Goal: Task Accomplishment & Management: Use online tool/utility

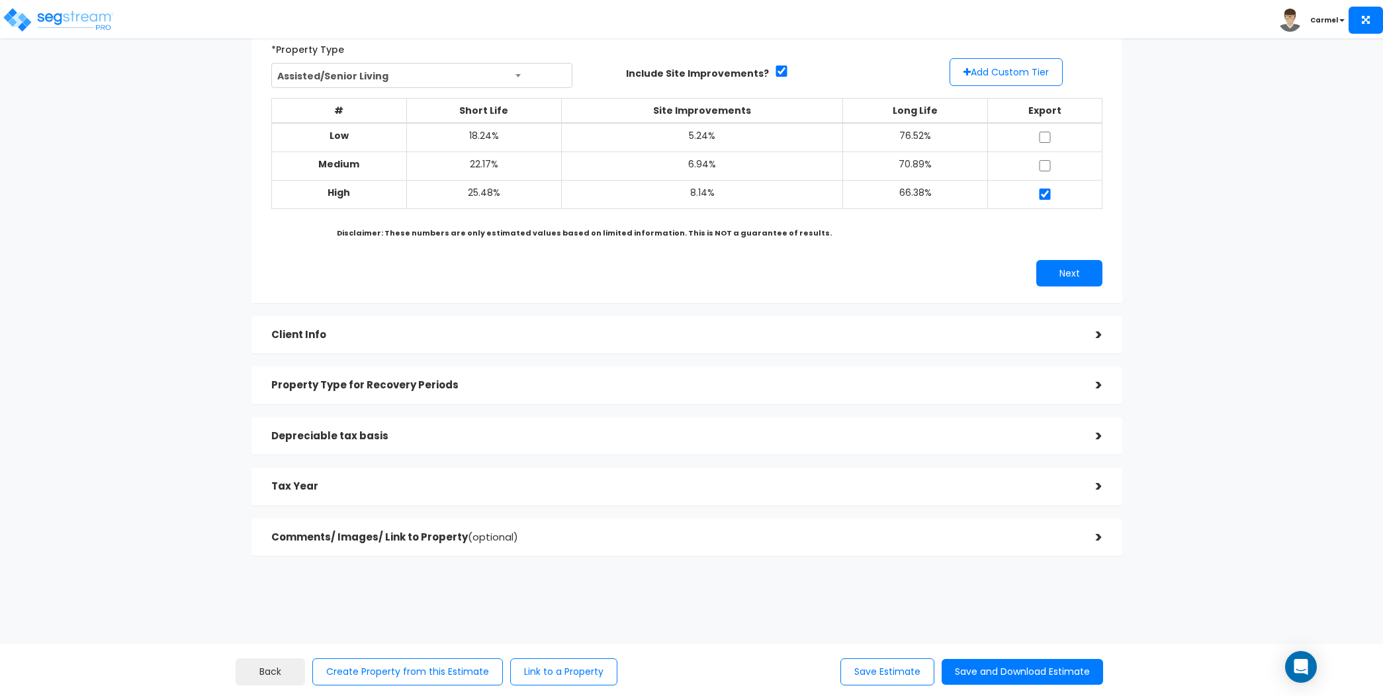
scroll to position [95, 0]
click at [597, 381] on h5 "Property Type for Recovery Periods" at bounding box center [673, 384] width 804 height 11
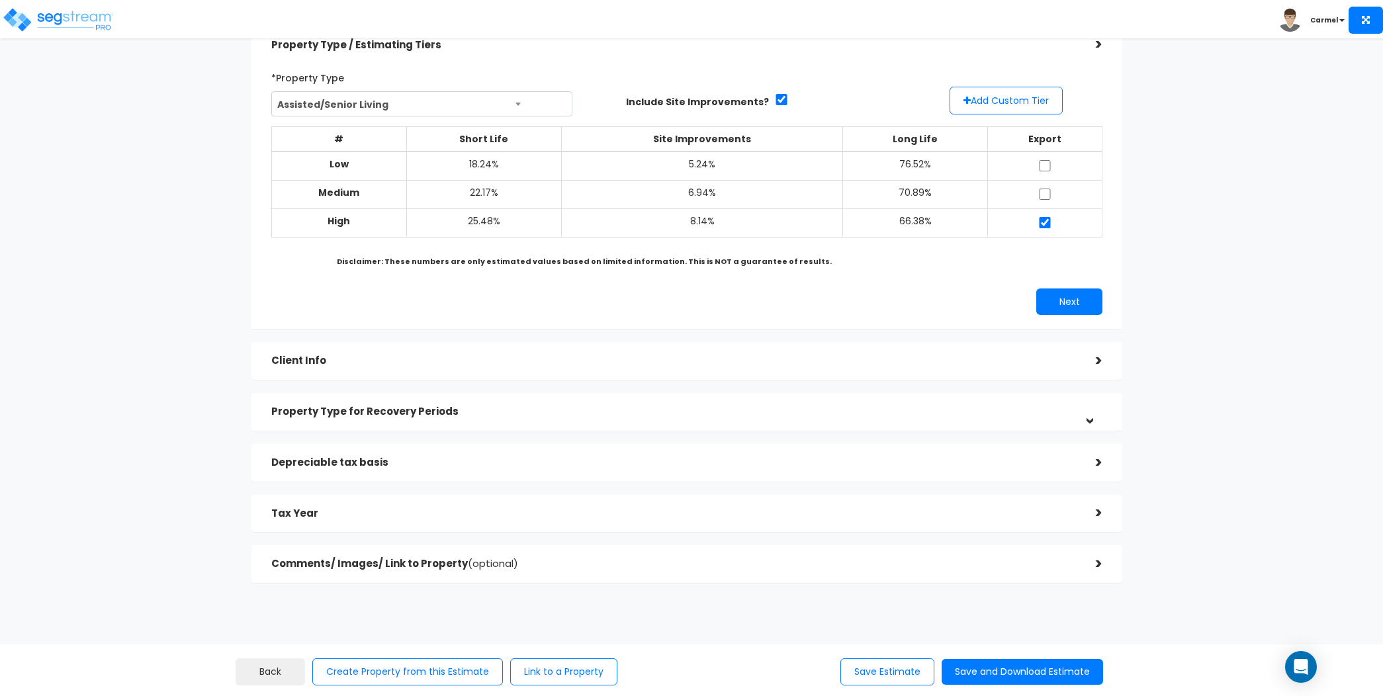
scroll to position [0, 0]
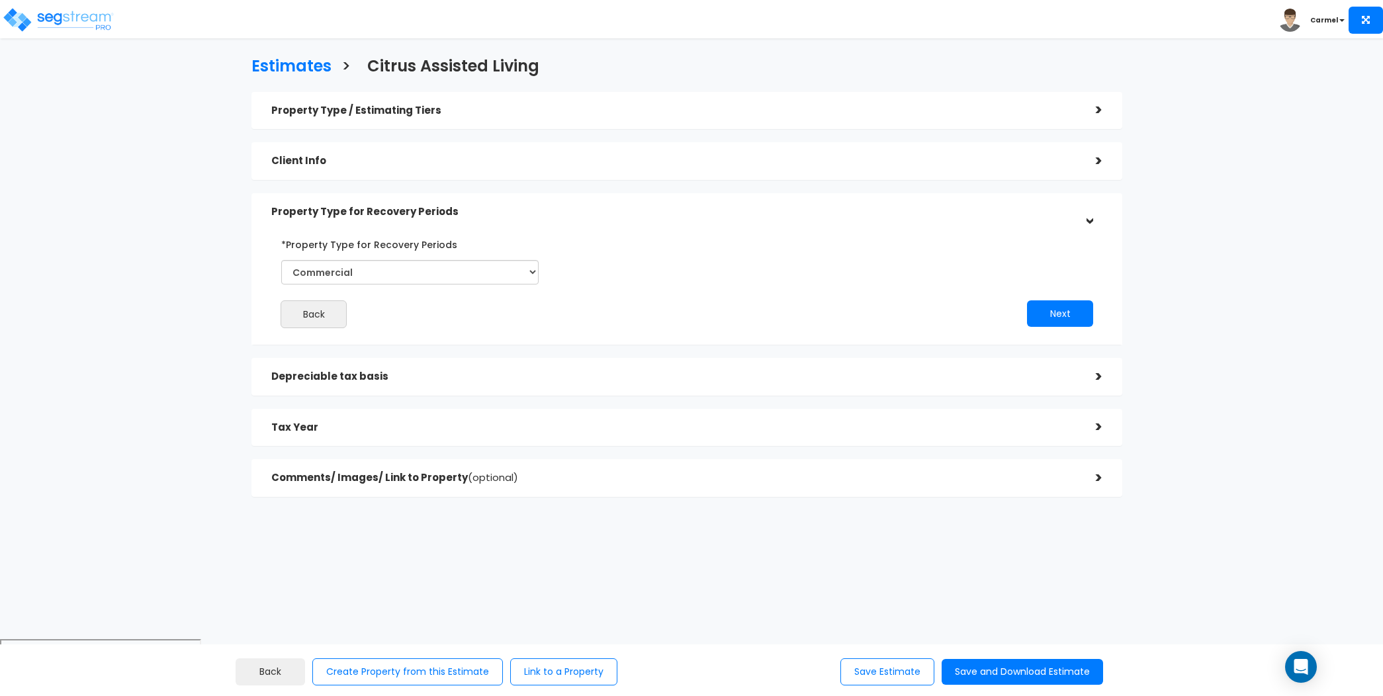
click at [572, 370] on div "Depreciable tax basis" at bounding box center [673, 377] width 804 height 24
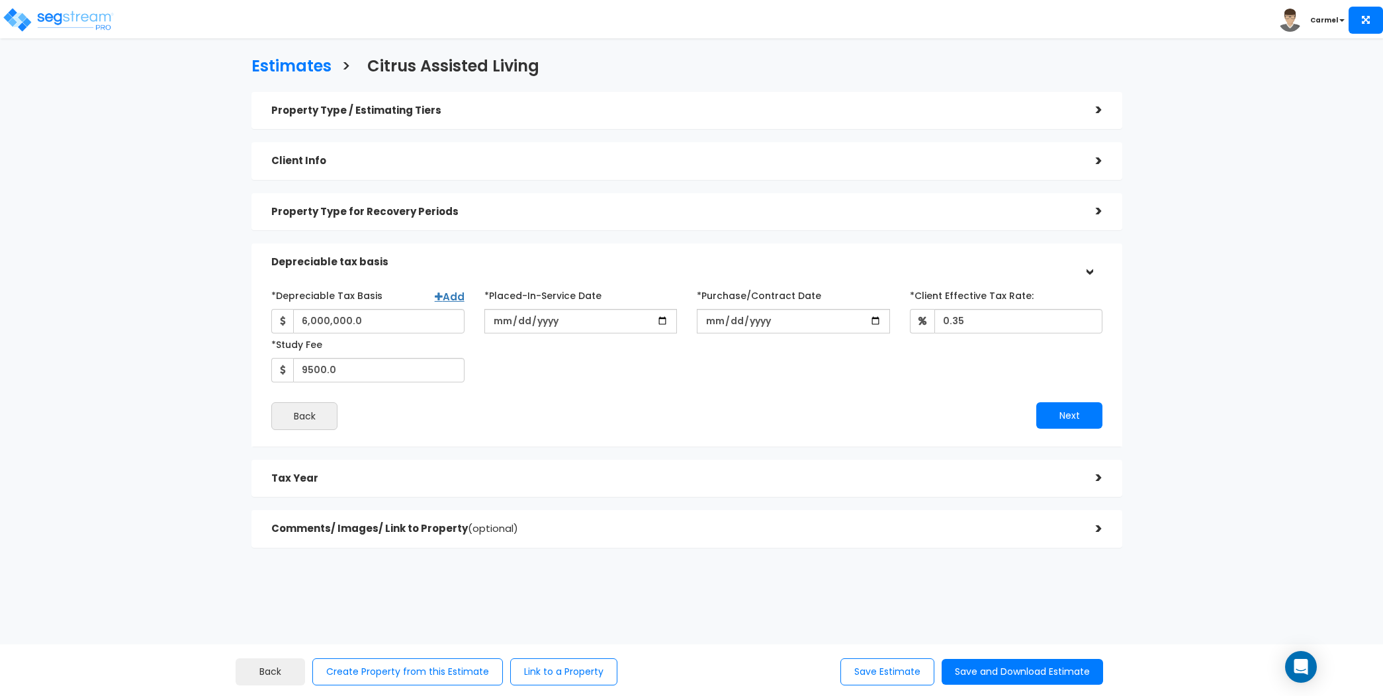
click at [580, 165] on h5 "Client Info" at bounding box center [673, 160] width 804 height 11
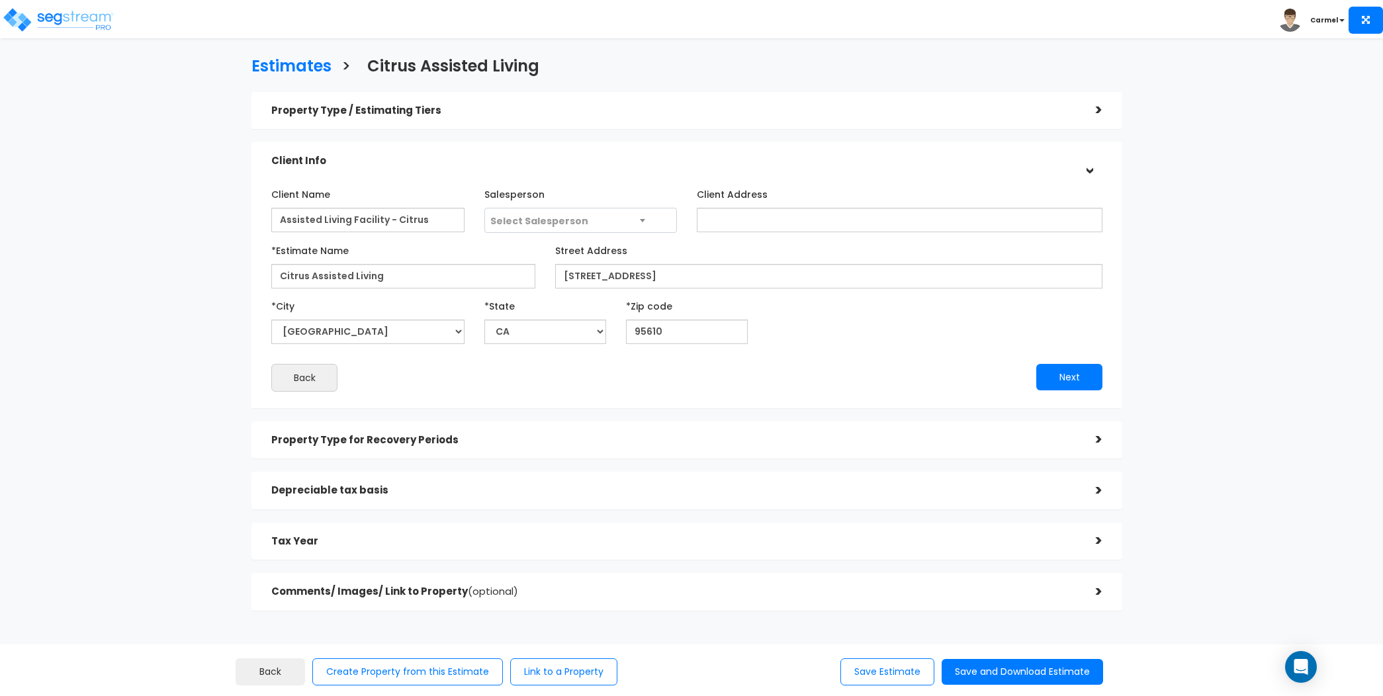
click at [606, 99] on div "Property Type / Estimating Tiers" at bounding box center [673, 111] width 804 height 24
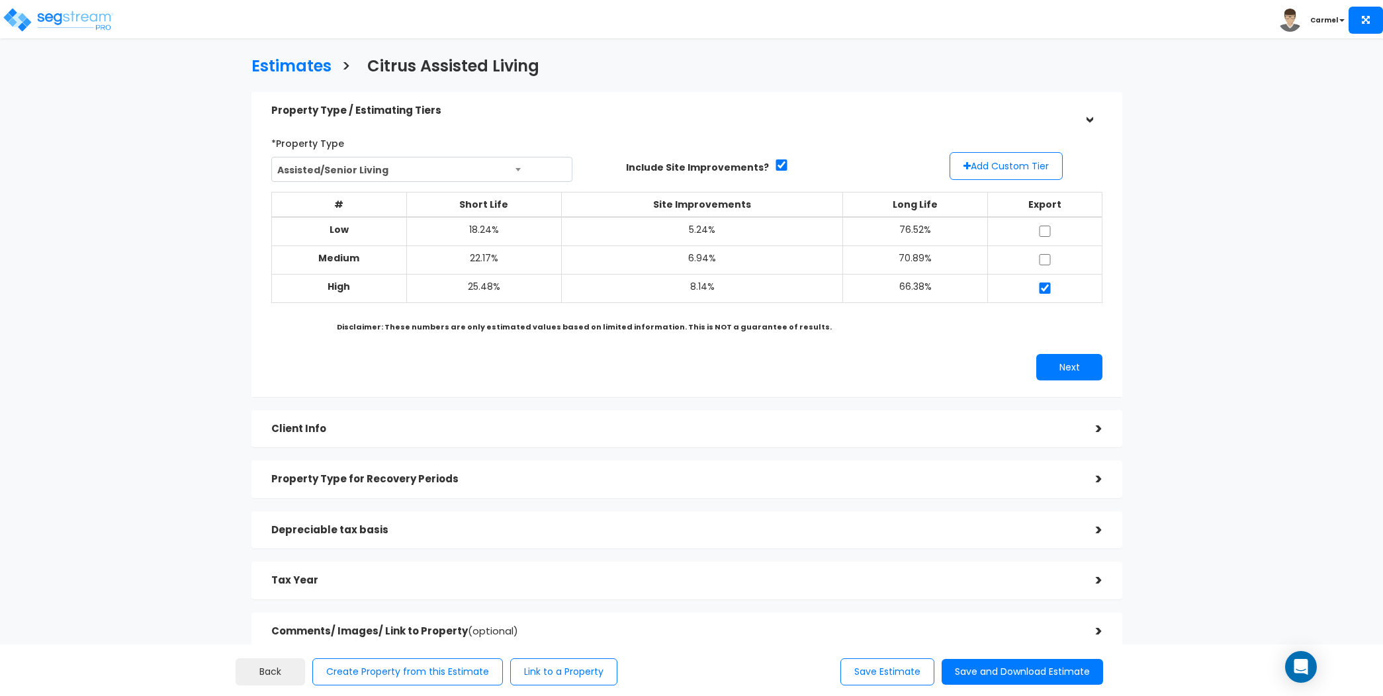
scroll to position [95, 0]
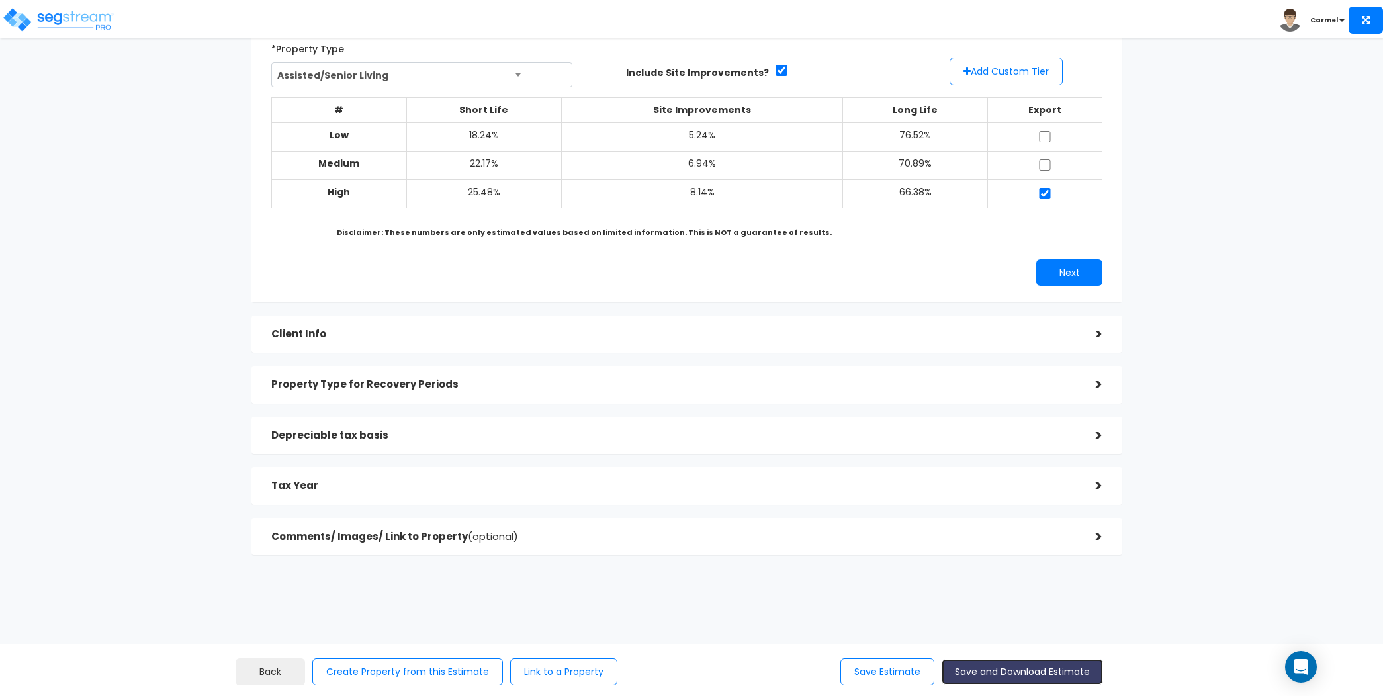
click at [984, 672] on button "Save and Download Estimate" at bounding box center [1021, 672] width 161 height 26
click at [193, 413] on div "Estimates > Citrus Assisted Living Property Type / Estimating Tiers > *Property…" at bounding box center [687, 262] width 1136 height 871
